Goal: Task Accomplishment & Management: Manage account settings

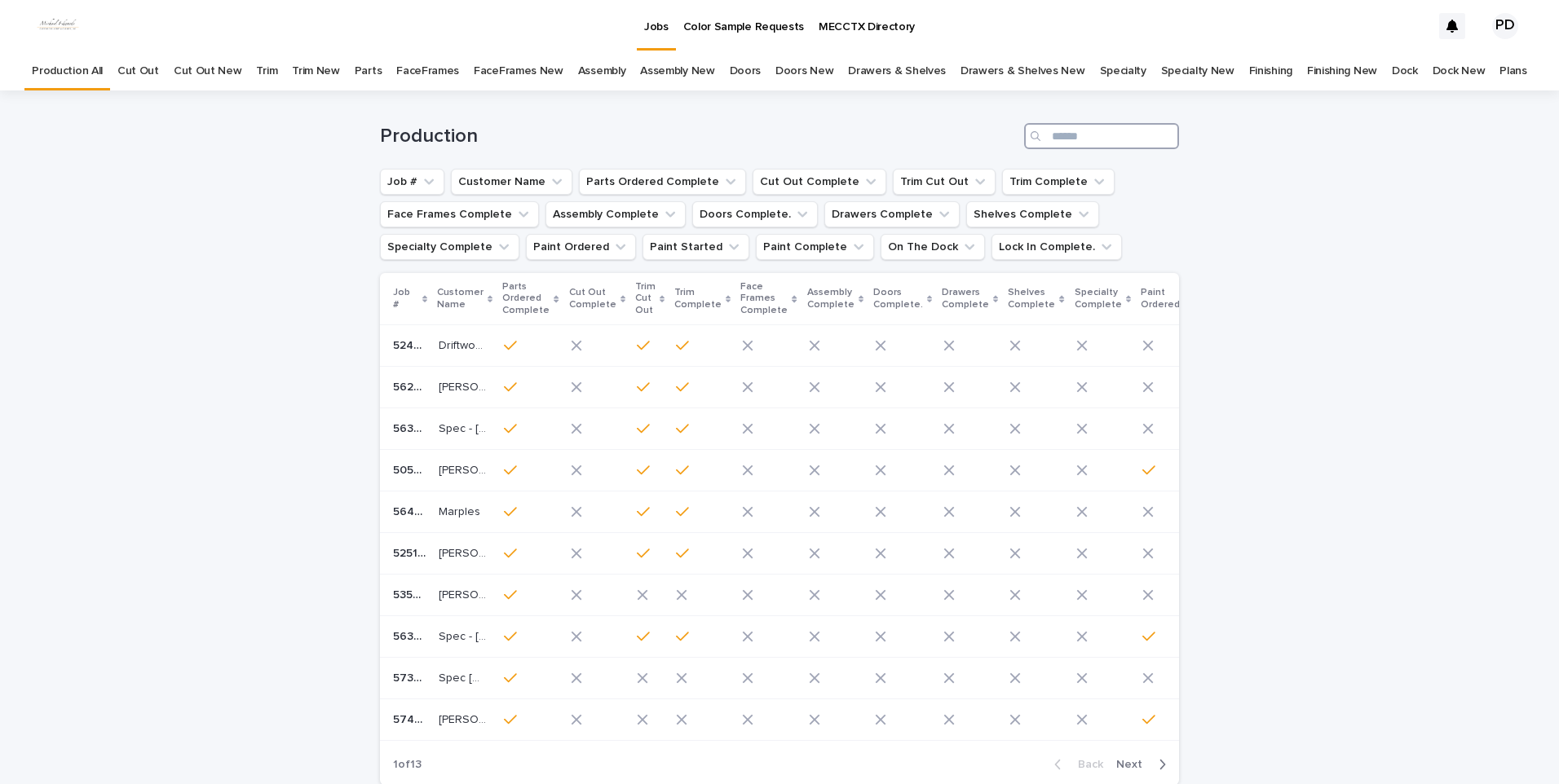
click at [1123, 136] on input "Search" at bounding box center [1101, 135] width 155 height 26
type input "****"
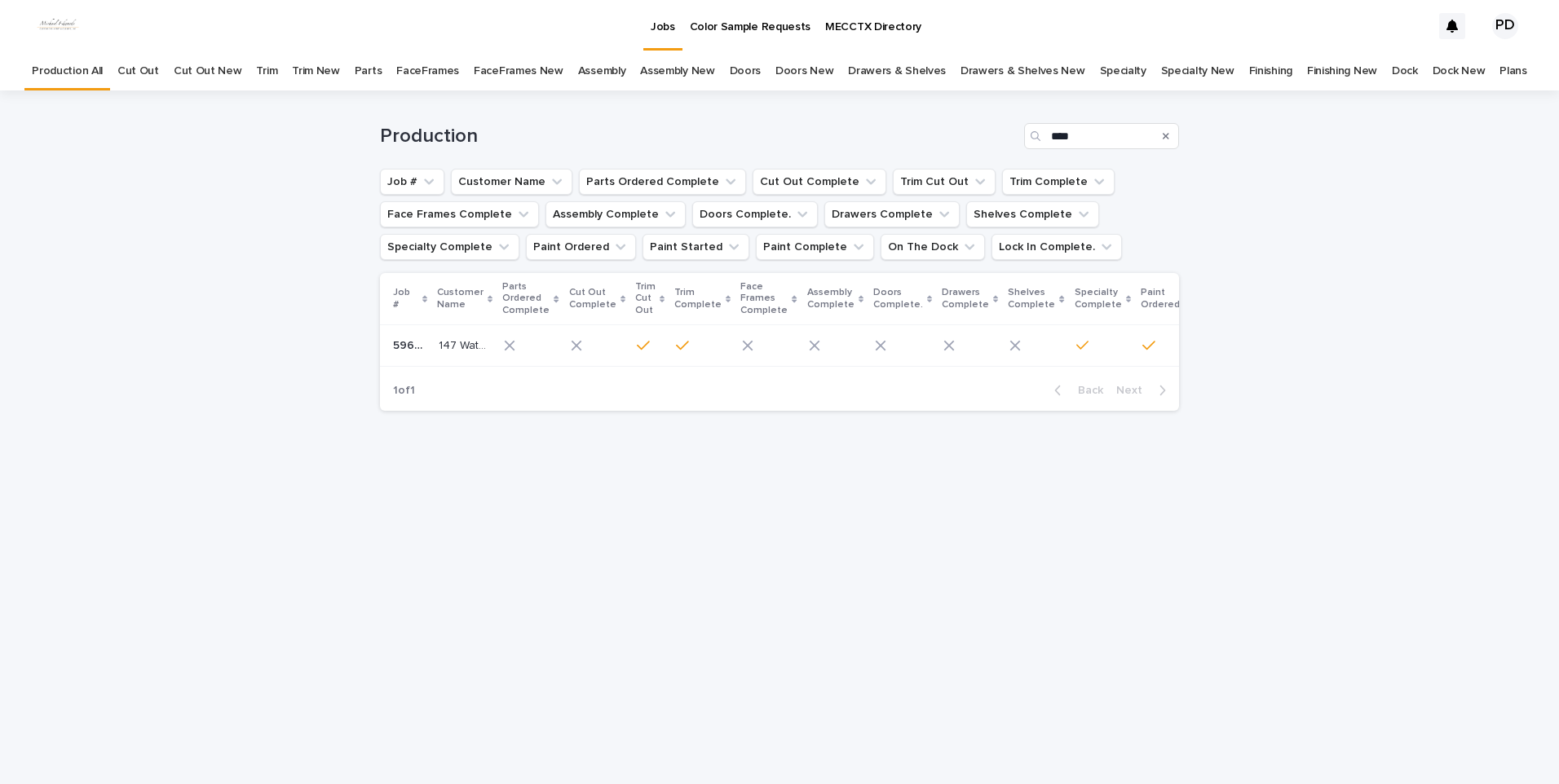
click at [438, 346] on p "147 Waters Edge" at bounding box center [464, 343] width 51 height 17
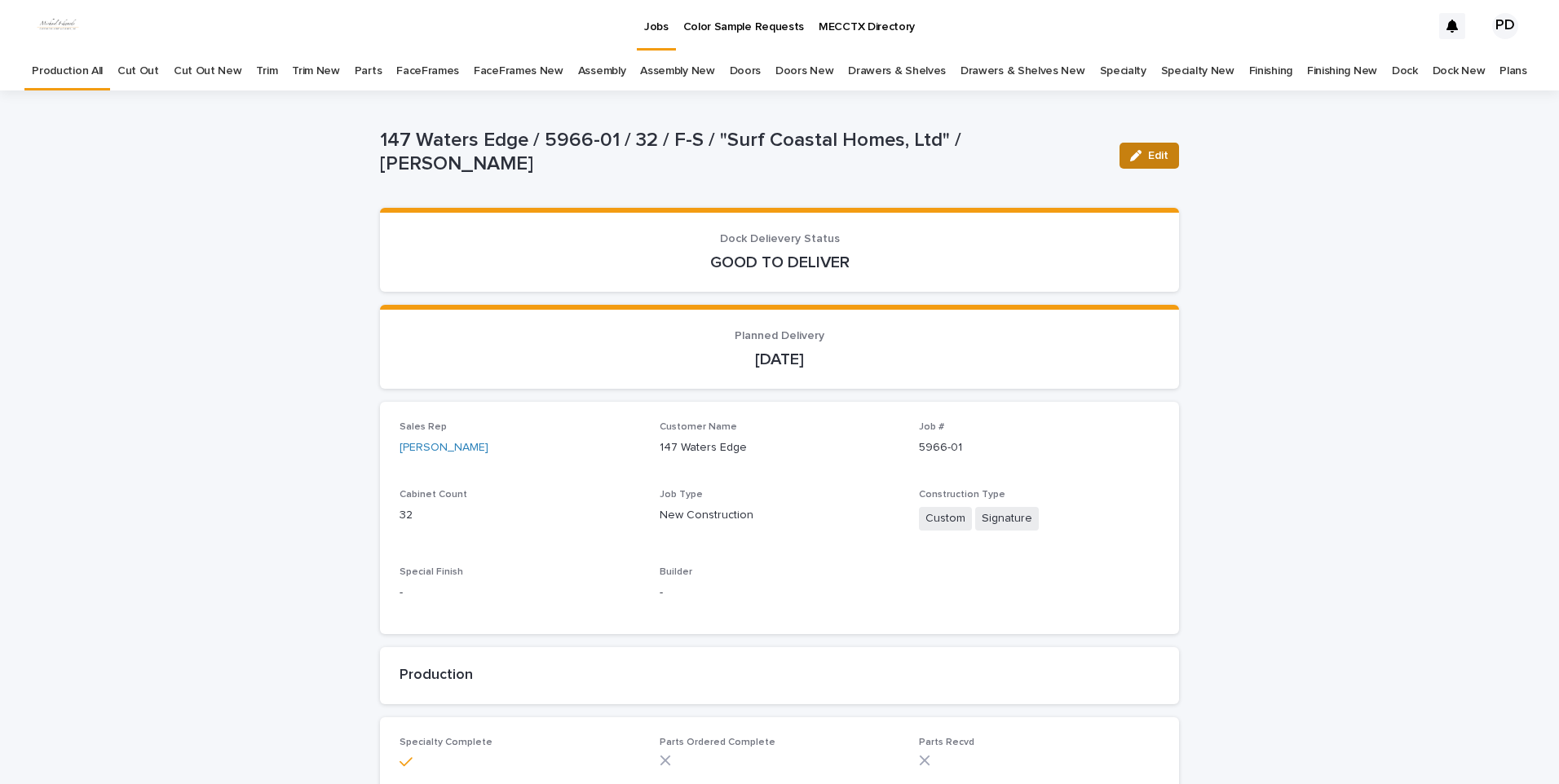
click at [1148, 154] on span "Edit" at bounding box center [1158, 155] width 20 height 12
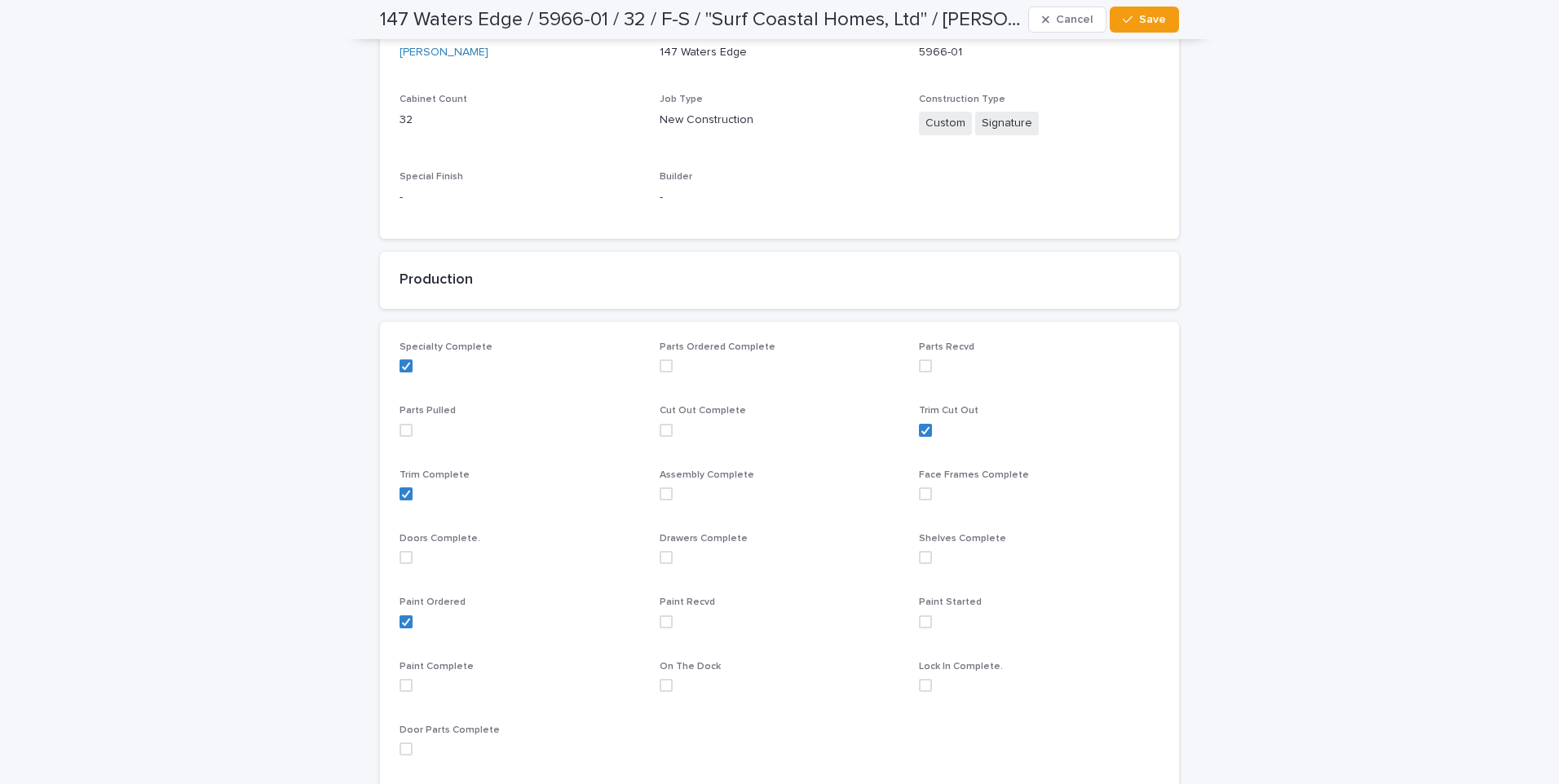
scroll to position [489, 0]
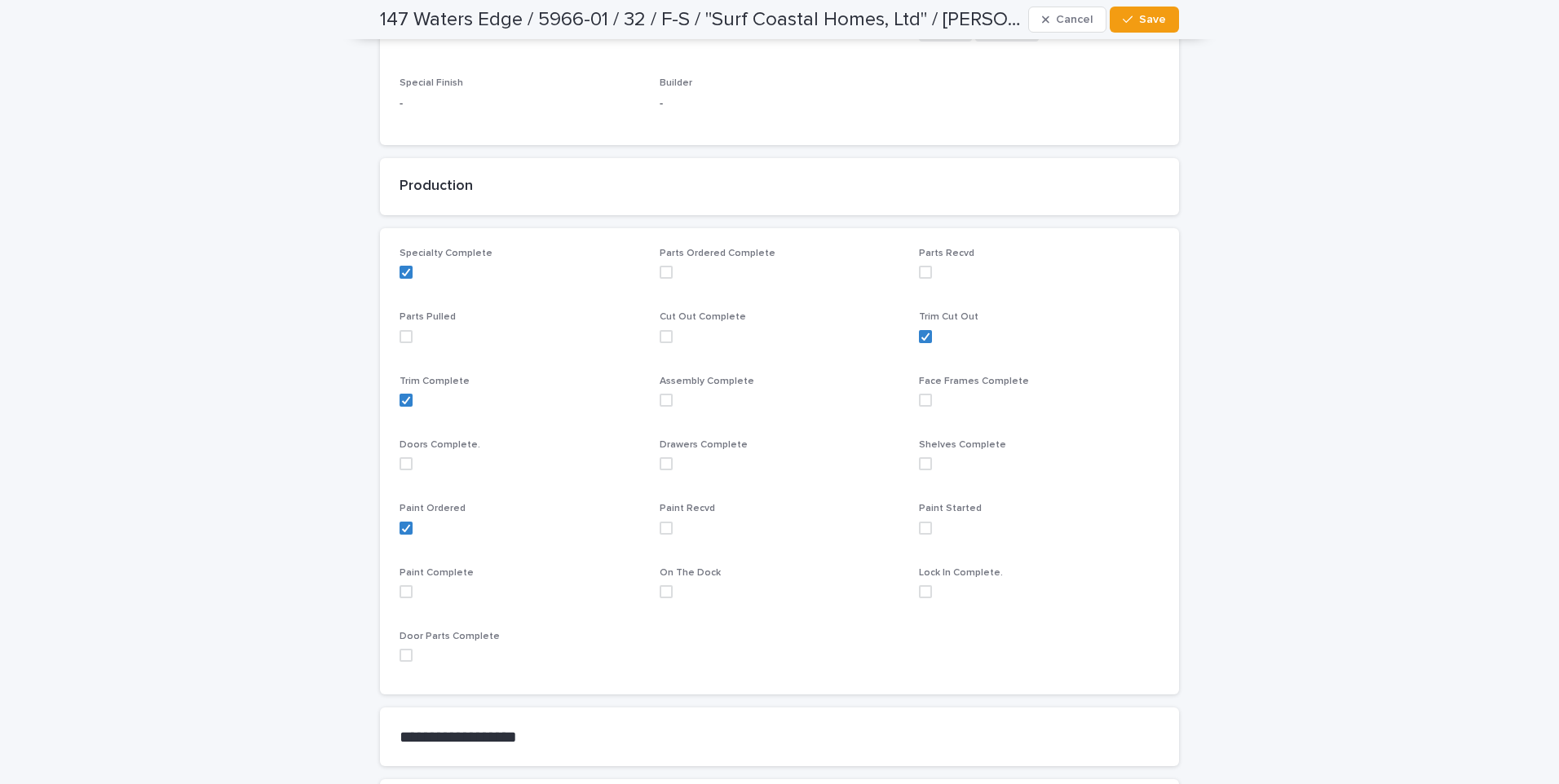
click at [665, 529] on span at bounding box center [665, 528] width 13 height 13
click at [1163, 14] on button "Save" at bounding box center [1144, 19] width 69 height 26
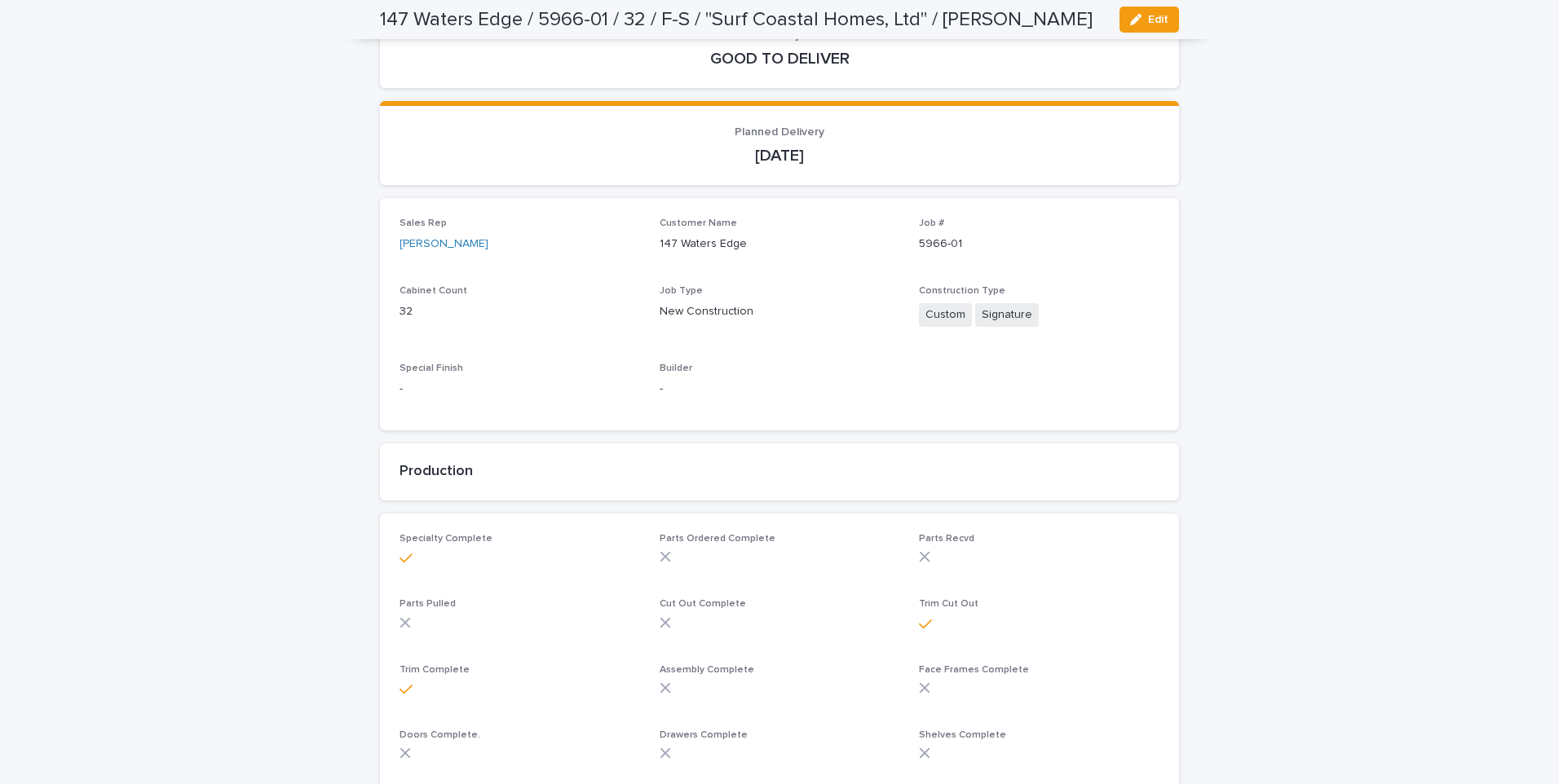
scroll to position [0, 0]
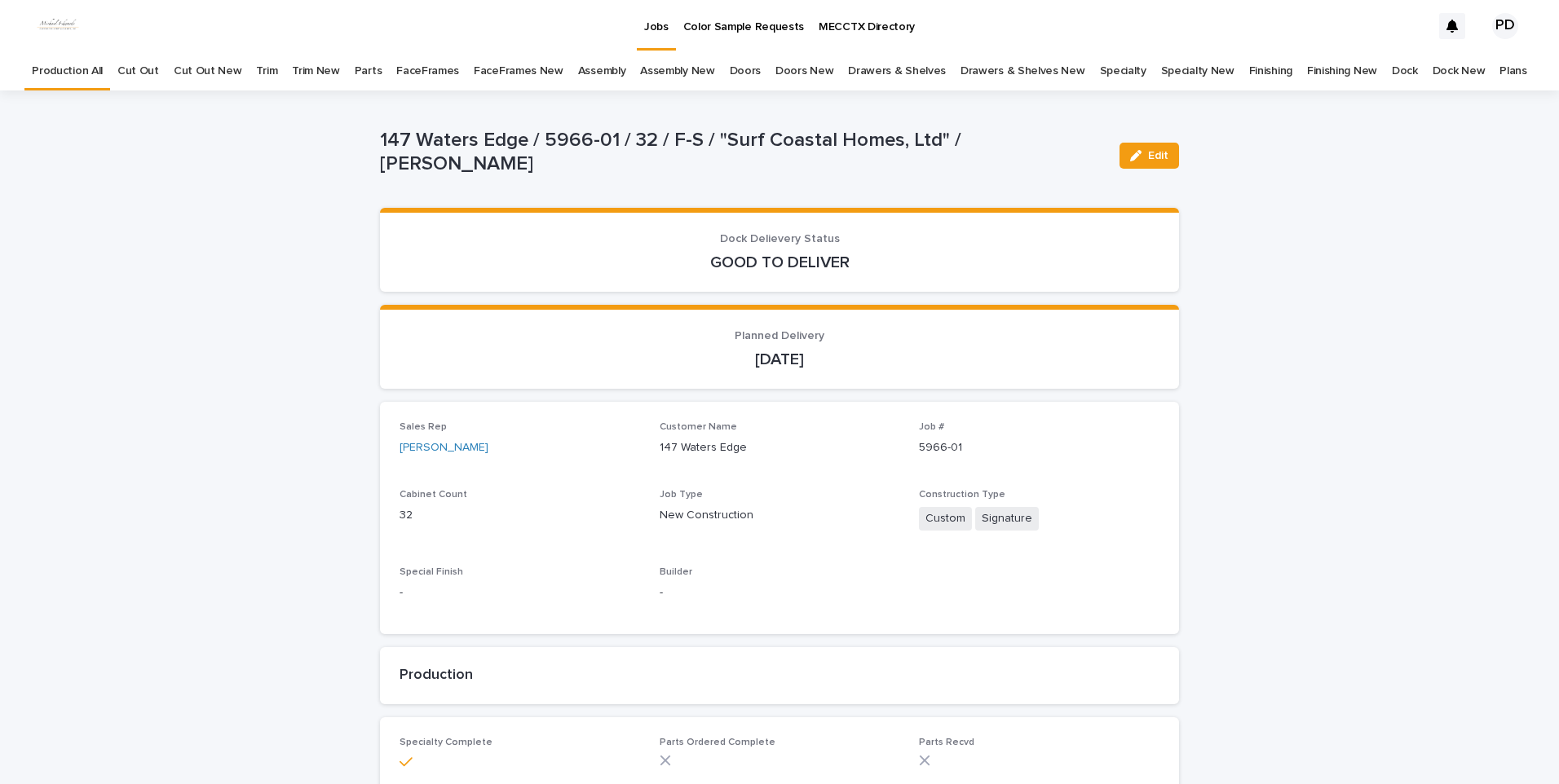
click at [659, 33] on p "Jobs" at bounding box center [655, 17] width 25 height 35
